Goal: Task Accomplishment & Management: Manage account settings

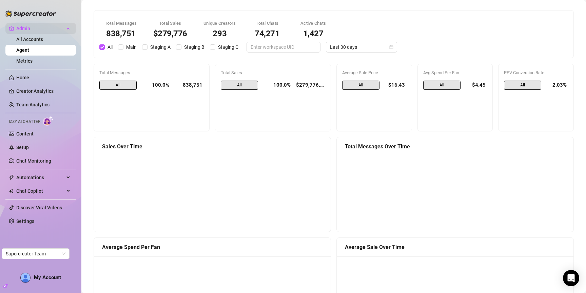
scroll to position [449, 0]
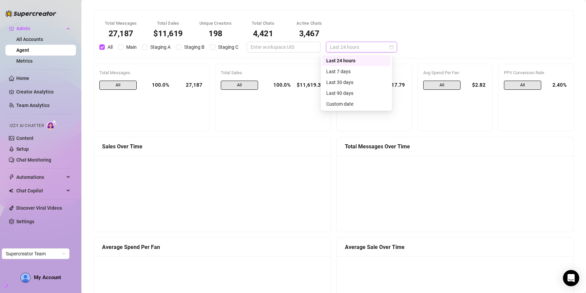
click at [348, 45] on span "Last 24 hours" at bounding box center [361, 47] width 63 height 10
click at [355, 69] on div "Last 7 days" at bounding box center [356, 71] width 60 height 7
click at [346, 48] on span "Last 7 days" at bounding box center [361, 47] width 63 height 10
click at [349, 80] on div "Last 30 days" at bounding box center [356, 82] width 60 height 7
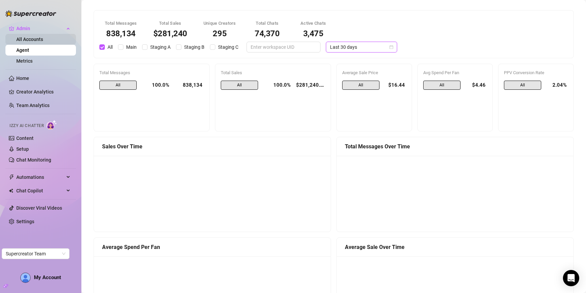
click at [43, 39] on link "All Accounts" at bounding box center [29, 39] width 27 height 5
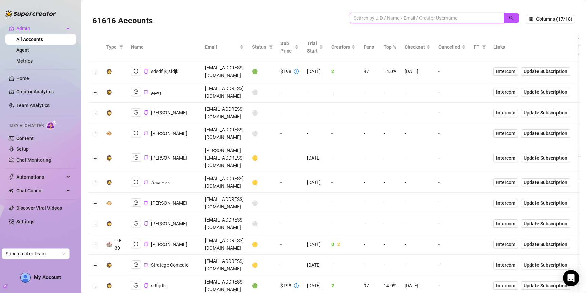
click at [406, 19] on input "search" at bounding box center [424, 17] width 141 height 7
paste input "yQuWZjwWdRUFSIHldpIGn7uh55v2"
click at [509, 19] on icon "search" at bounding box center [511, 18] width 5 height 5
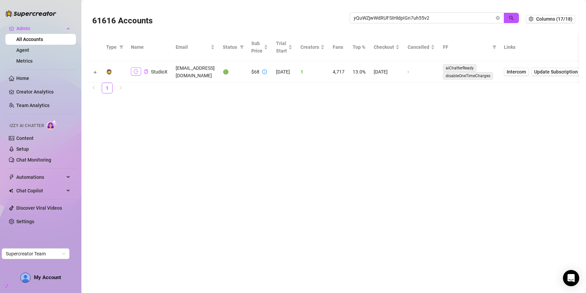
click at [131, 73] on button "button" at bounding box center [136, 71] width 10 height 8
click at [412, 20] on input "yQuWZjwWdRUFSIHldpIGn7uh55v2" at bounding box center [424, 17] width 141 height 7
paste input "c9Cav0QDM3fSr7gnCKbmJZx7sKT"
click at [512, 19] on icon "search" at bounding box center [511, 18] width 5 height 5
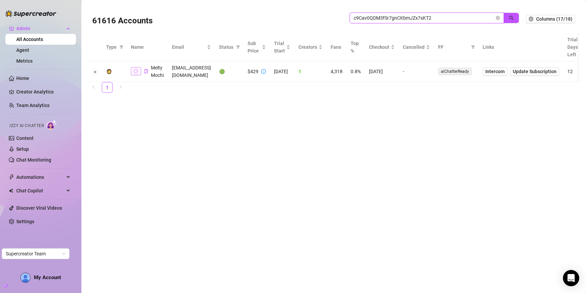
type input "c9Cav0QDM3fSr7gnCKbmJZx7sKT2"
click at [134, 70] on icon "logout" at bounding box center [136, 71] width 5 height 4
click at [499, 19] on icon "close-circle" at bounding box center [498, 18] width 4 height 4
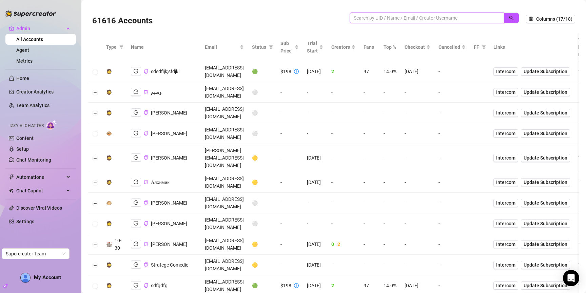
click at [400, 19] on input "search" at bounding box center [424, 17] width 141 height 7
type input "prest"
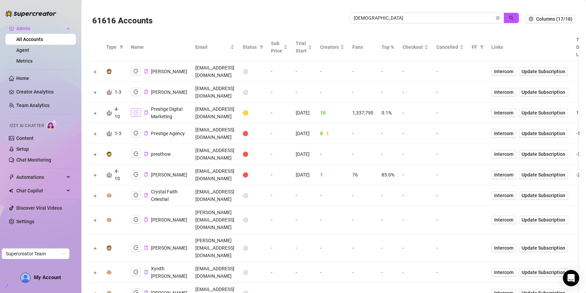
click at [136, 115] on icon "logout" at bounding box center [136, 112] width 5 height 5
click at [146, 115] on icon "copy" at bounding box center [146, 113] width 4 height 4
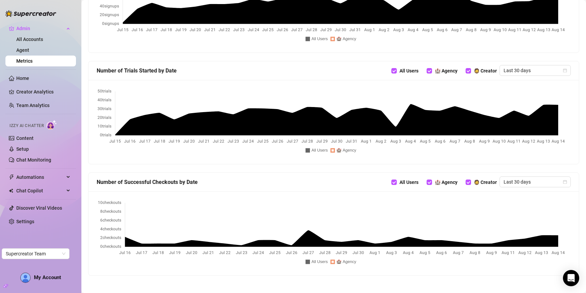
scroll to position [314, 0]
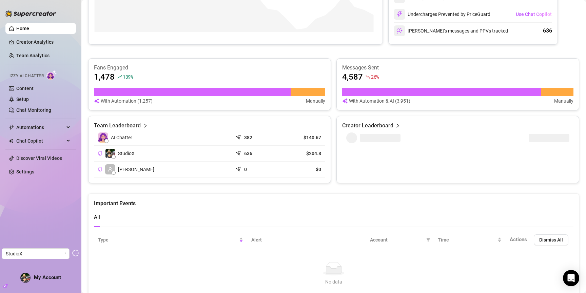
scroll to position [212, 0]
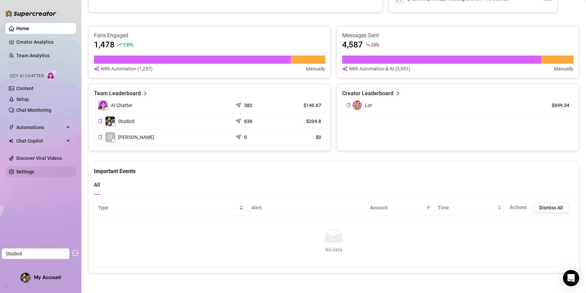
click at [34, 175] on link "Settings" at bounding box center [25, 171] width 18 height 5
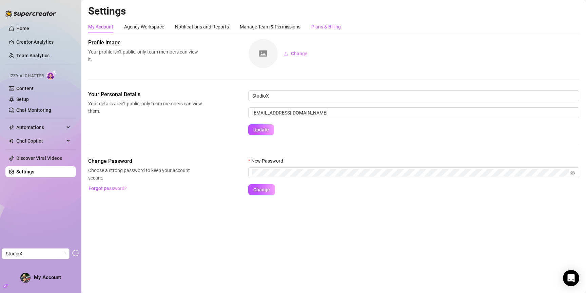
click at [330, 28] on div "Plans & Billing" at bounding box center [325, 26] width 29 height 7
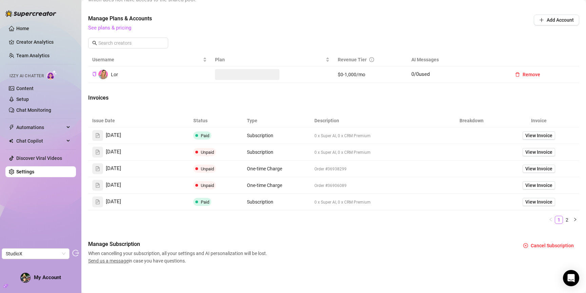
scroll to position [196, 0]
click at [525, 132] on span "View Invoice" at bounding box center [538, 135] width 27 height 7
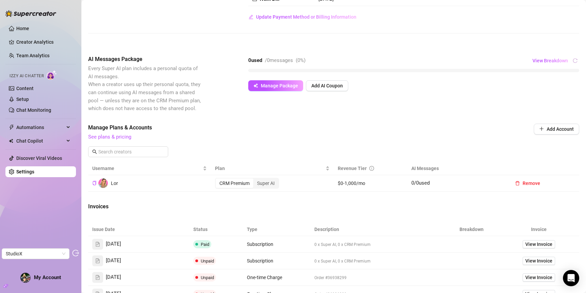
scroll to position [82, 0]
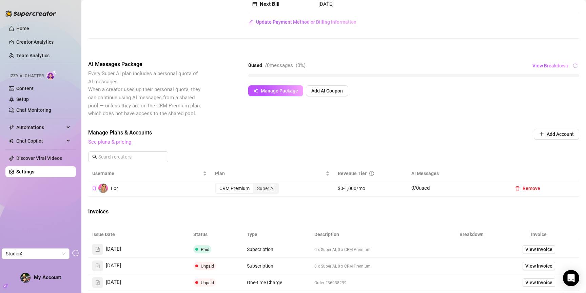
click at [124, 145] on link "See plans & pricing" at bounding box center [109, 142] width 43 height 6
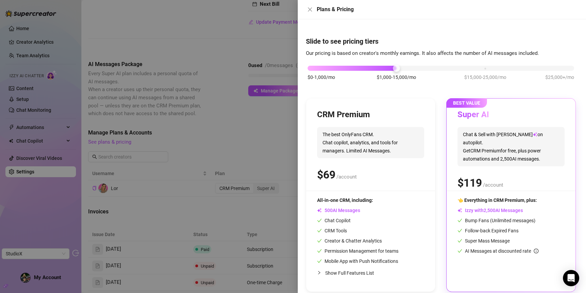
click at [255, 136] on div at bounding box center [293, 146] width 586 height 293
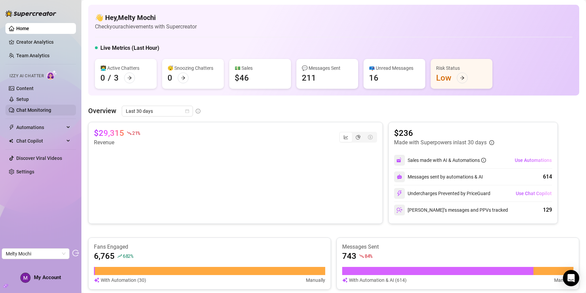
click at [44, 109] on link "Chat Monitoring" at bounding box center [33, 109] width 35 height 5
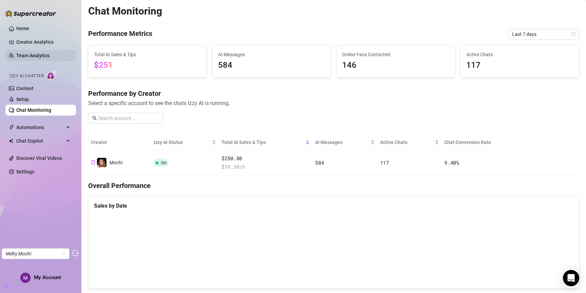
click at [26, 54] on link "Team Analytics" at bounding box center [32, 55] width 33 height 5
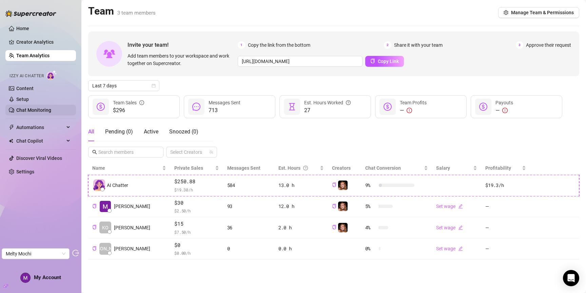
click at [27, 107] on link "Chat Monitoring" at bounding box center [33, 109] width 35 height 5
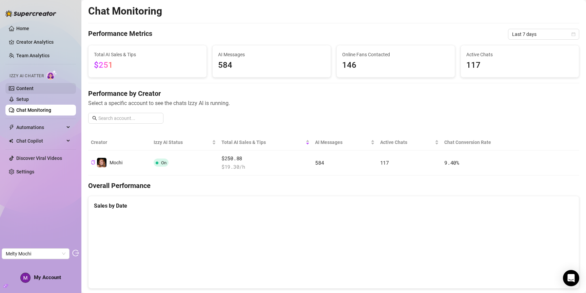
click at [26, 91] on link "Content" at bounding box center [24, 88] width 17 height 5
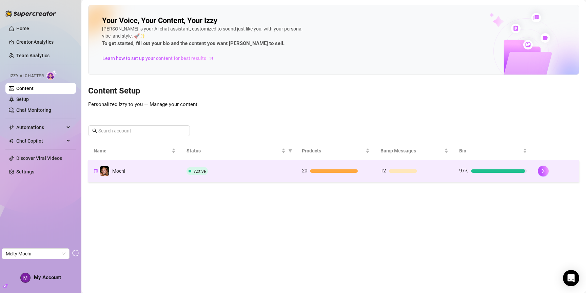
click at [148, 167] on td "Mochi" at bounding box center [134, 171] width 93 height 22
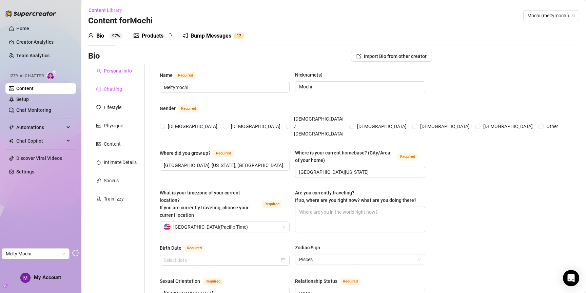
radio input "true"
type input "February 23rd, 2000"
click at [118, 89] on div "Chatting" at bounding box center [113, 88] width 18 height 7
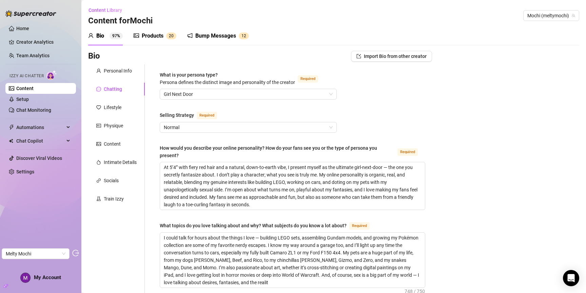
click at [160, 35] on div "Products" at bounding box center [153, 36] width 22 height 8
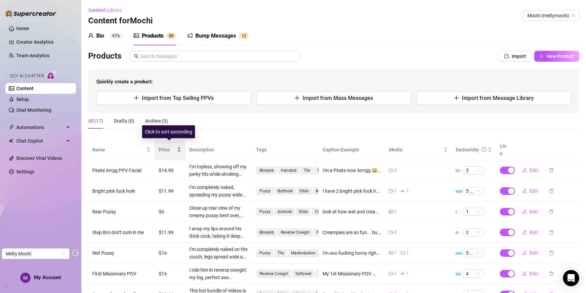
click at [173, 149] on span "Price" at bounding box center [167, 149] width 17 height 7
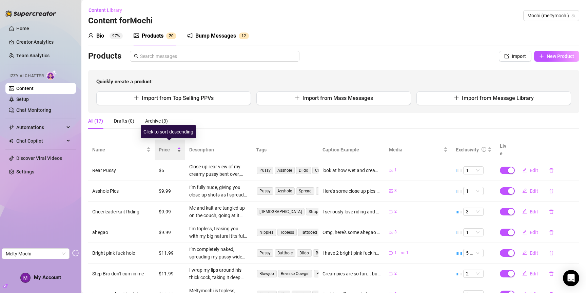
click at [167, 146] on span "Price" at bounding box center [167, 149] width 17 height 7
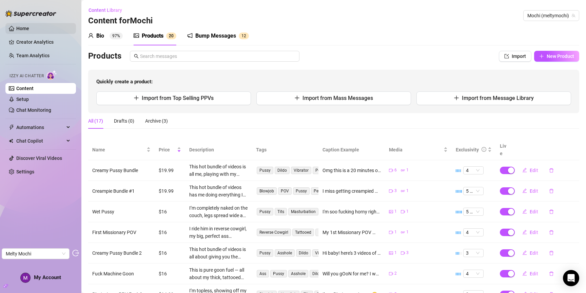
click at [29, 28] on link "Home" at bounding box center [22, 28] width 13 height 5
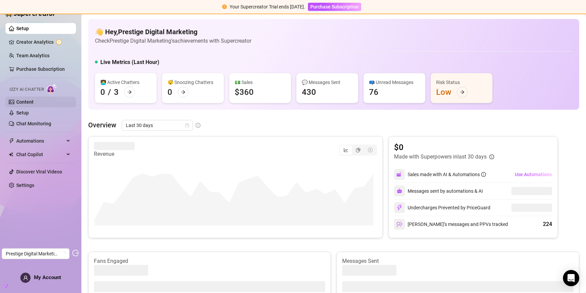
click at [18, 101] on link "Content" at bounding box center [24, 101] width 17 height 5
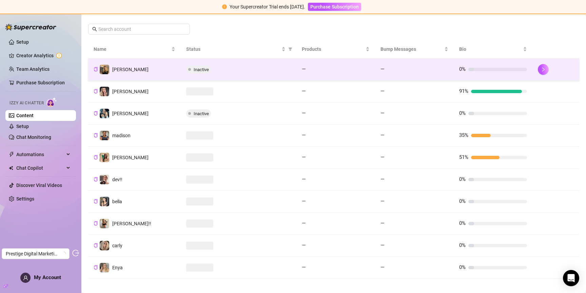
scroll to position [119, 0]
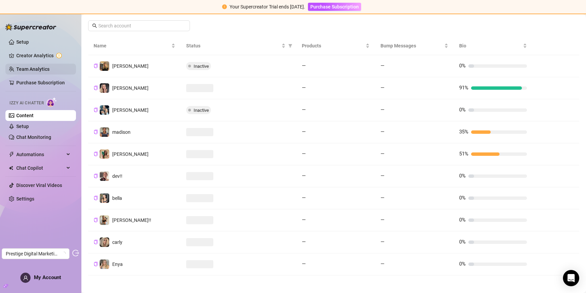
click at [35, 71] on link "Team Analytics" at bounding box center [32, 68] width 33 height 5
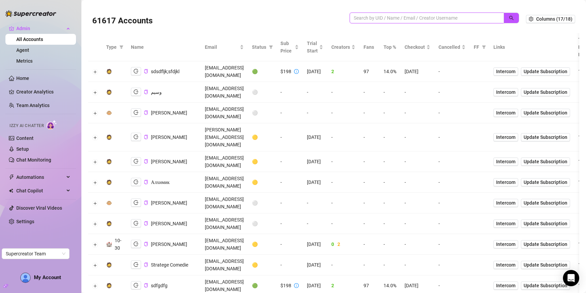
click at [390, 16] on input "search" at bounding box center [424, 17] width 141 height 7
type input "missy"
